Goal: Task Accomplishment & Management: Manage account settings

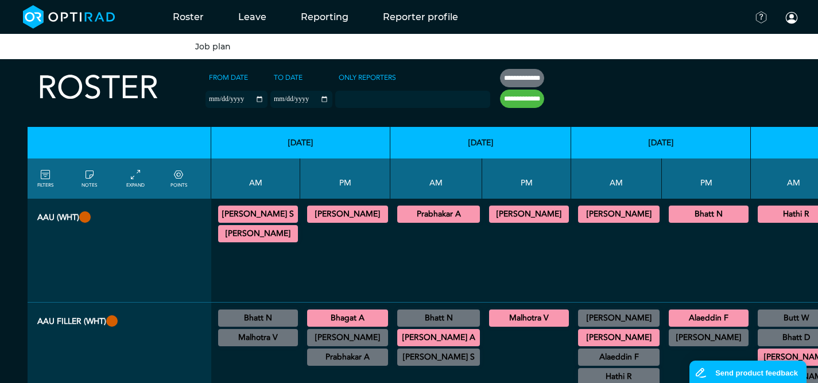
click at [201, 50] on link "Job plan" at bounding box center [213, 46] width 36 height 10
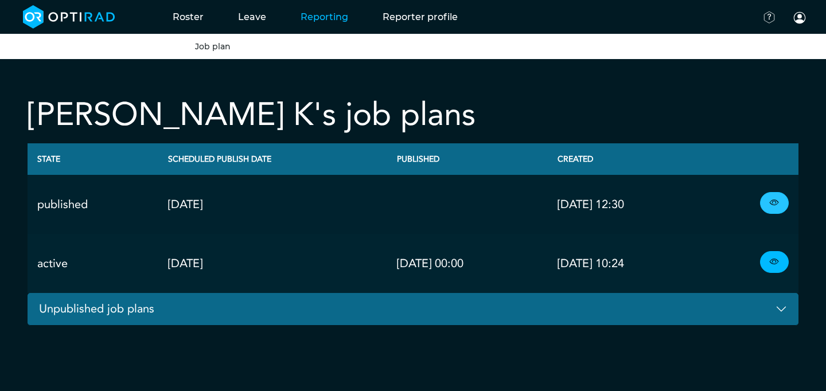
click at [781, 212] on link at bounding box center [774, 203] width 29 height 22
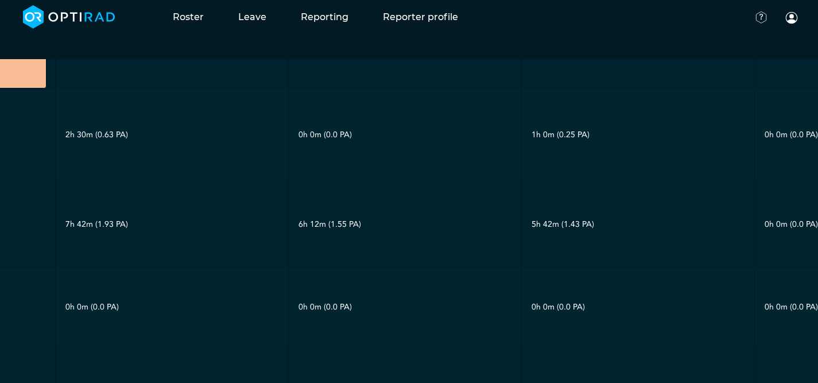
scroll to position [908, 419]
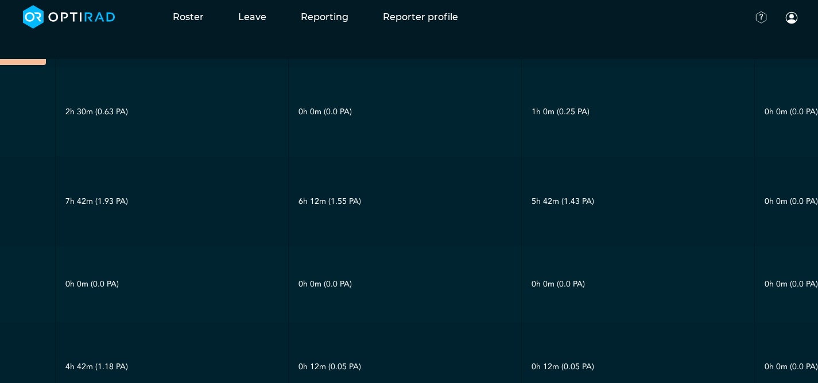
click at [440, 261] on td "0h 0m (0.0 PA)" at bounding box center [405, 284] width 233 height 76
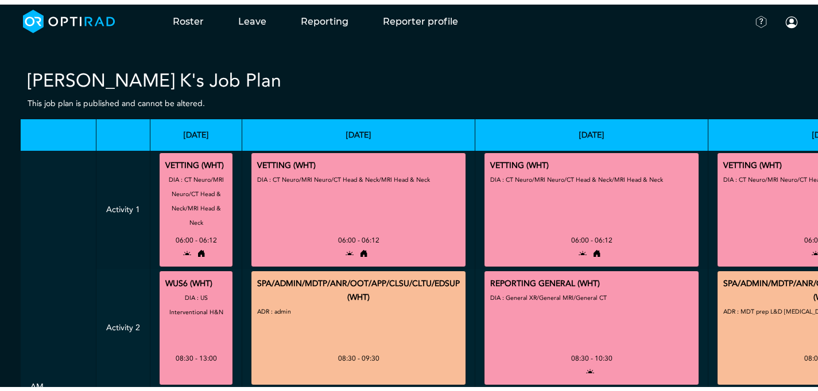
scroll to position [0, 0]
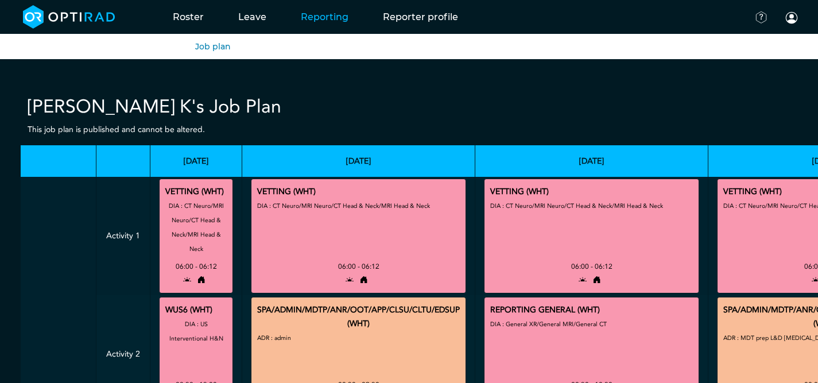
click at [325, 24] on link "Reporting" at bounding box center [324, 16] width 82 height 45
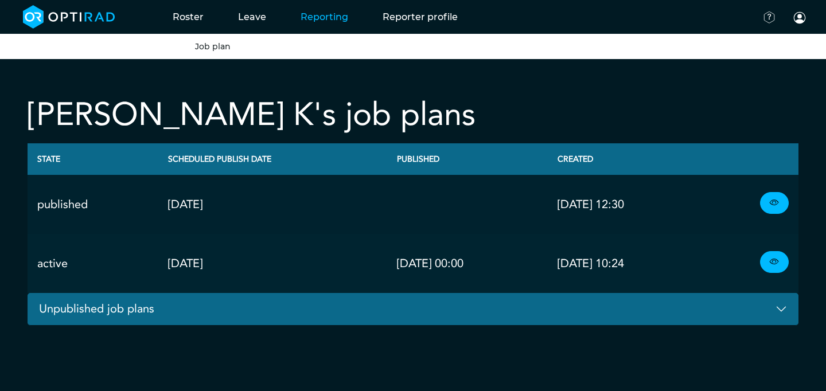
click at [101, 310] on button "Unpublished job plans" at bounding box center [413, 309] width 771 height 33
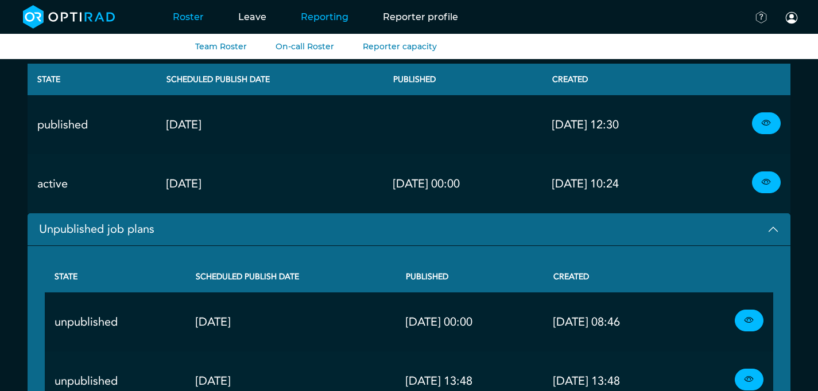
click at [195, 20] on link "Roster" at bounding box center [188, 16] width 65 height 45
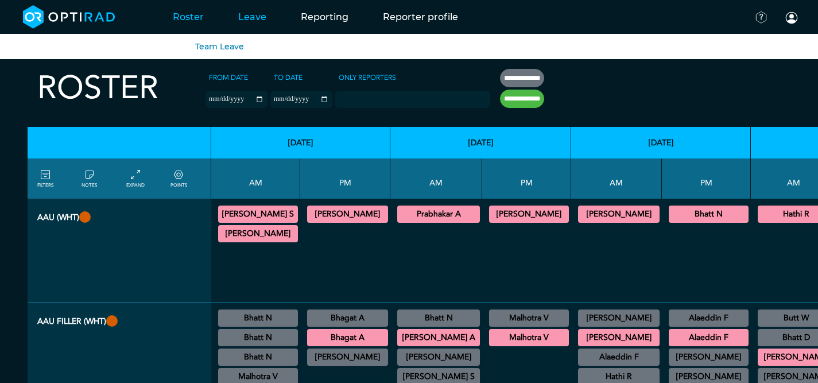
click at [268, 25] on link "Leave" at bounding box center [252, 16] width 63 height 45
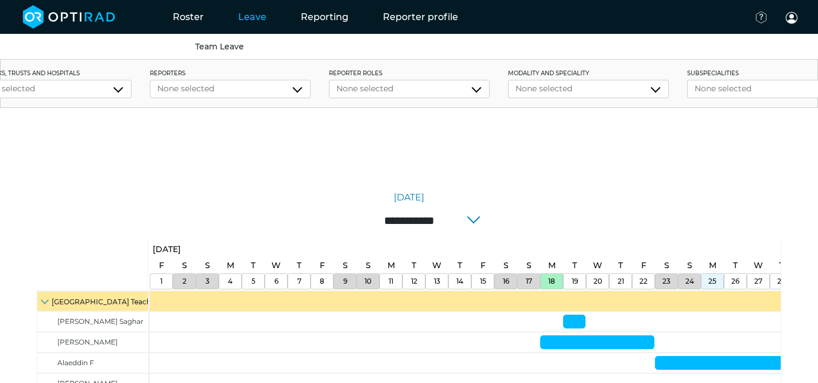
click at [467, 223] on input "**********" at bounding box center [409, 220] width 184 height 24
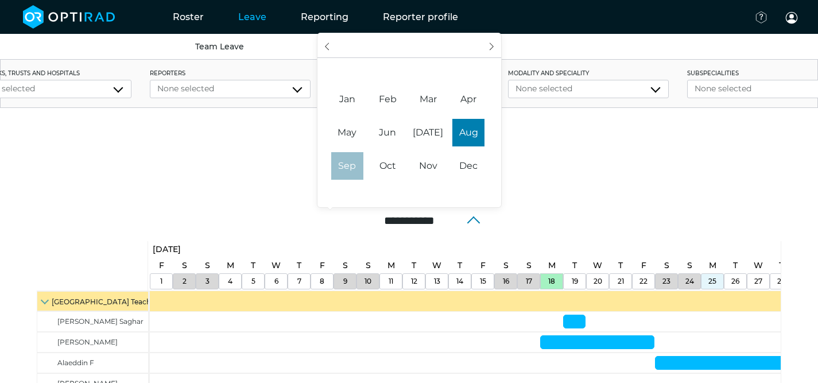
click at [349, 162] on span "Sep" at bounding box center [347, 166] width 32 height 28
type input "**********"
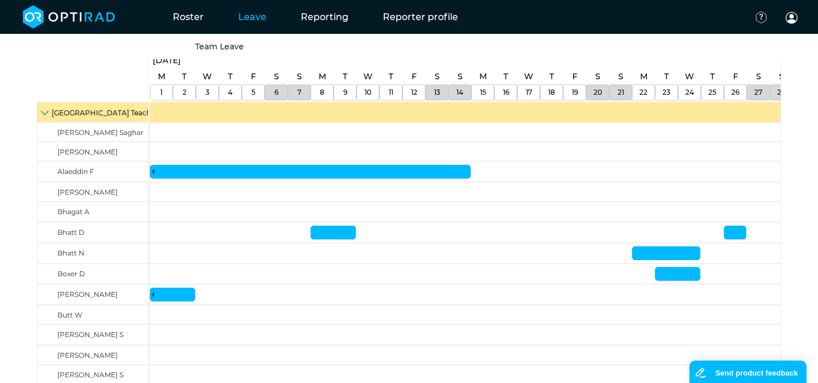
scroll to position [209, 0]
